Goal: Information Seeking & Learning: Learn about a topic

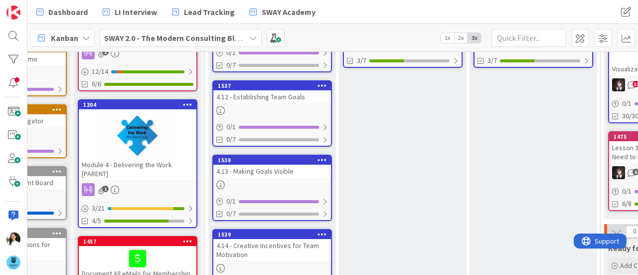
scroll to position [153, 88]
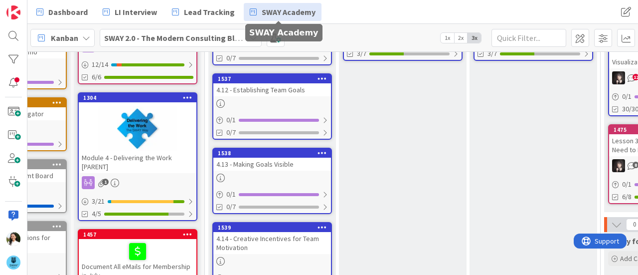
click at [286, 18] on link "SWAY Academy" at bounding box center [283, 12] width 78 height 18
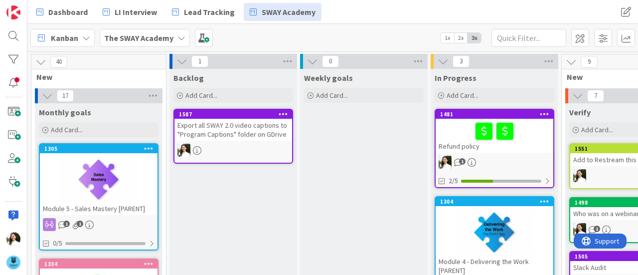
click at [244, 125] on div "Export all SWAY 2.0 video captions to "Program Captions" folder on GDrive" at bounding box center [233, 130] width 118 height 22
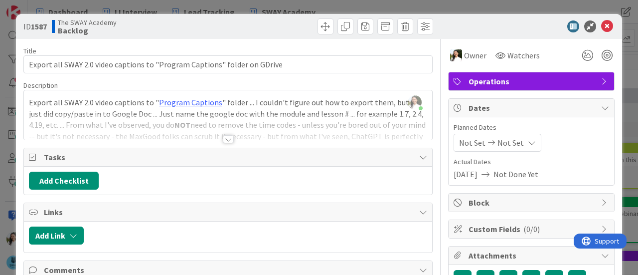
click at [217, 138] on div at bounding box center [228, 126] width 408 height 25
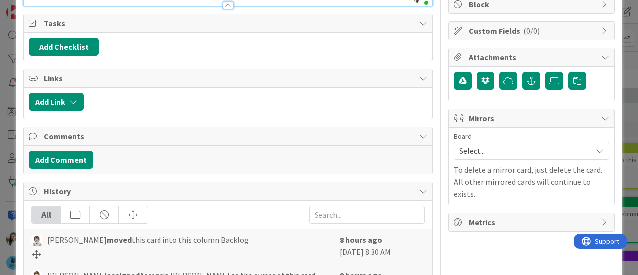
scroll to position [198, 0]
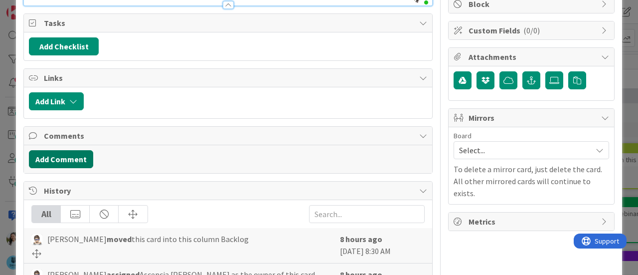
click at [75, 157] on button "Add Comment" at bounding box center [61, 159] width 64 height 18
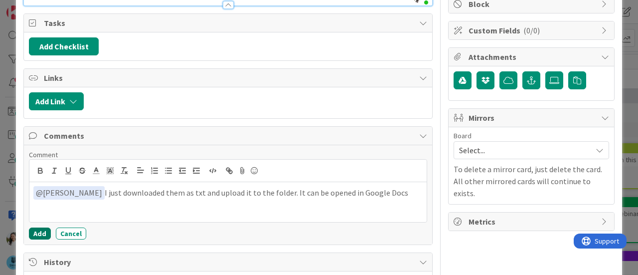
click at [35, 232] on button "Add" at bounding box center [40, 233] width 22 height 12
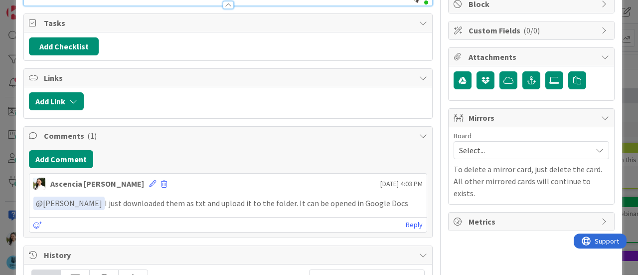
click at [0, 134] on div "ID 1587 The SWAY Academy Backlog Title 74 / 128 Export all SWAY 2.0 video capti…" at bounding box center [319, 137] width 638 height 275
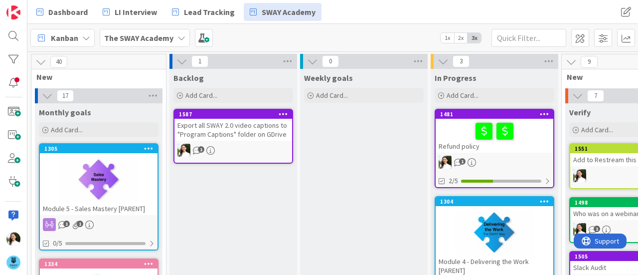
click at [164, 34] on b "The SWAY Academy" at bounding box center [138, 38] width 69 height 10
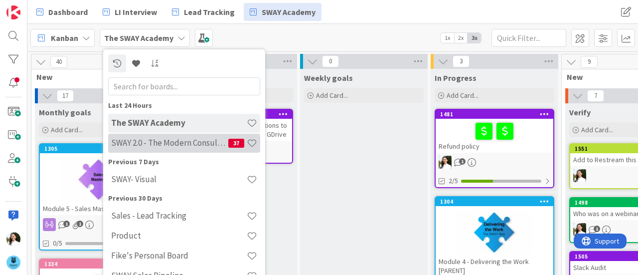
click at [166, 140] on h4 "SWAY 2.0 - The Modern Consulting Blueprint" at bounding box center [169, 143] width 117 height 10
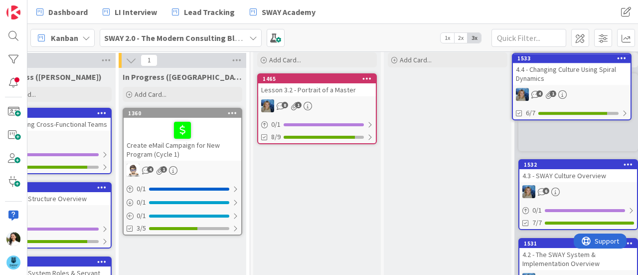
scroll to position [0, 905]
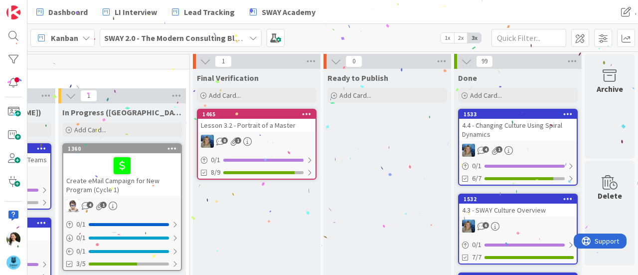
click at [507, 127] on div "4.4 - Changing Culture Using Spiral Dynamics" at bounding box center [518, 130] width 118 height 22
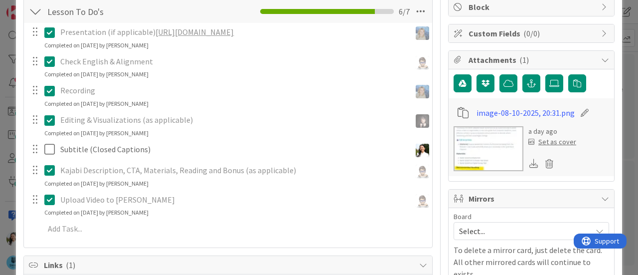
scroll to position [273, 0]
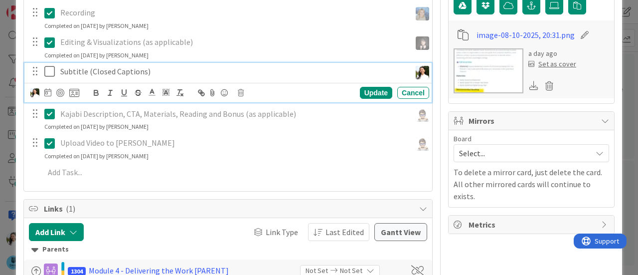
click at [48, 77] on icon at bounding box center [51, 71] width 15 height 12
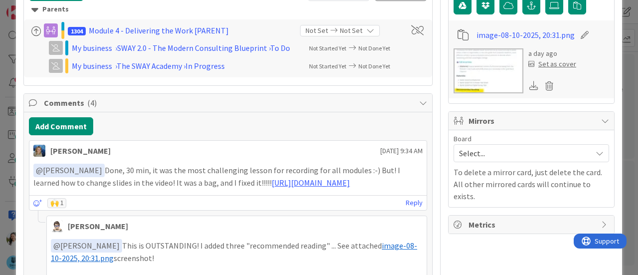
click at [0, 99] on div "ID 1533 SWAY 2.0 - The Modern Consulting Blueprint Done Title 44 / 128 4.4 - Ch…" at bounding box center [319, 137] width 638 height 275
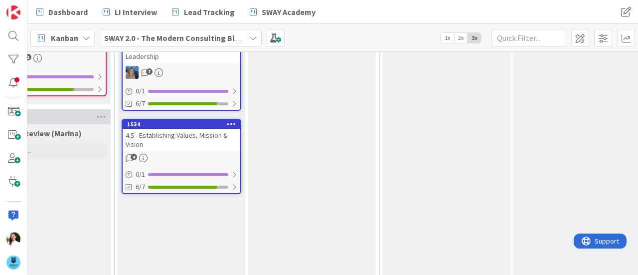
scroll to position [261, 709]
click at [180, 139] on div "4.5 - Establishing Values, Mission & Vision" at bounding box center [182, 139] width 118 height 22
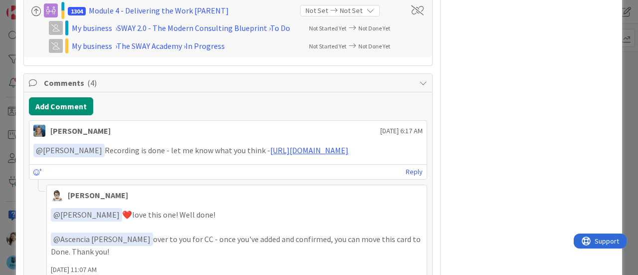
scroll to position [512, 0]
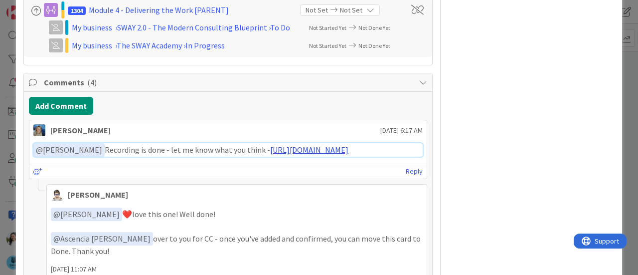
click at [271, 154] on link "[URL][DOMAIN_NAME]" at bounding box center [309, 150] width 78 height 10
